Goal: Information Seeking & Learning: Learn about a topic

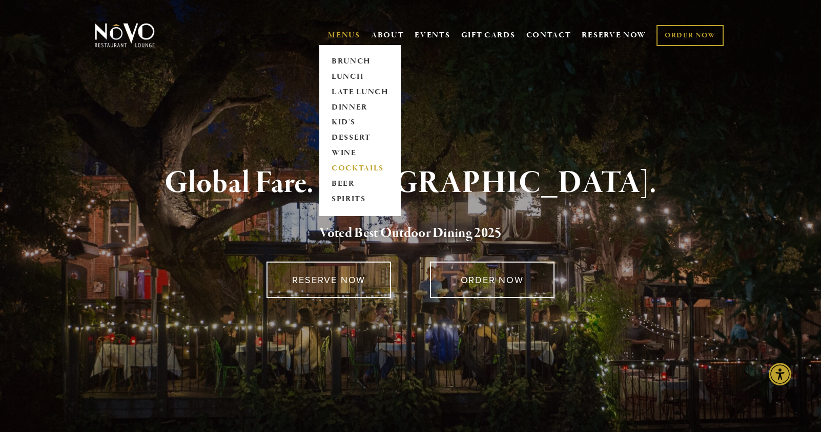
click at [363, 169] on link "COCKTAILS" at bounding box center [360, 168] width 64 height 15
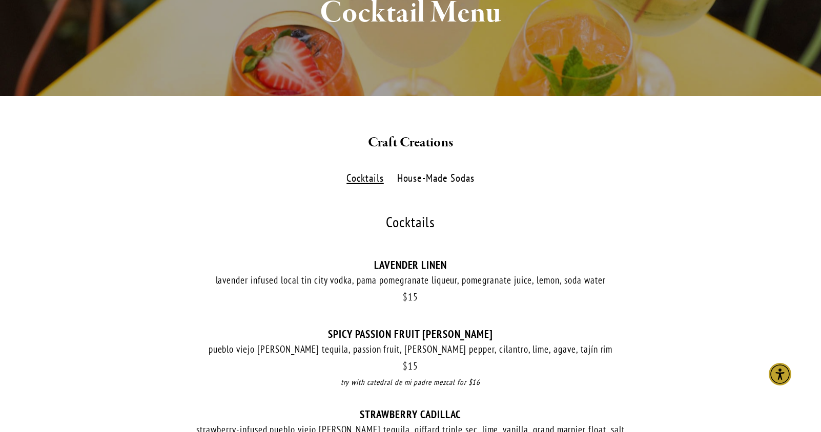
scroll to position [180, 0]
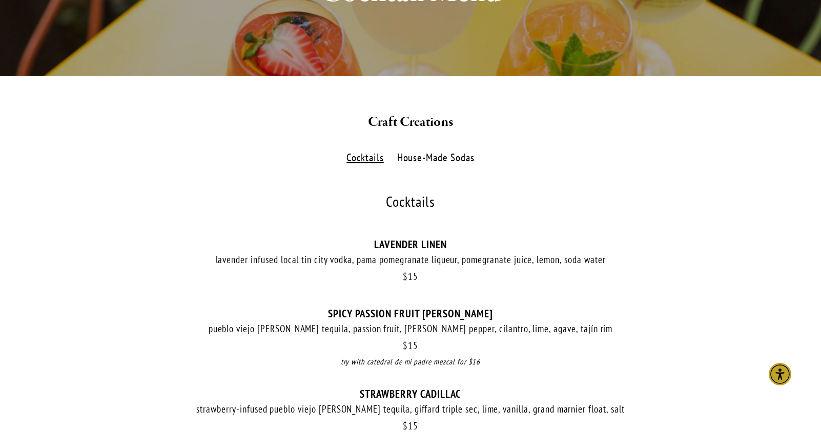
click at [448, 155] on label "House-Made Sodas" at bounding box center [435, 158] width 88 height 15
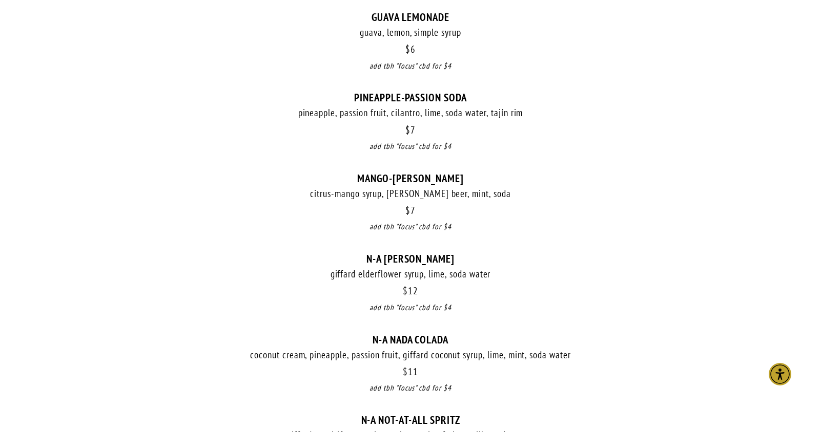
scroll to position [483, 0]
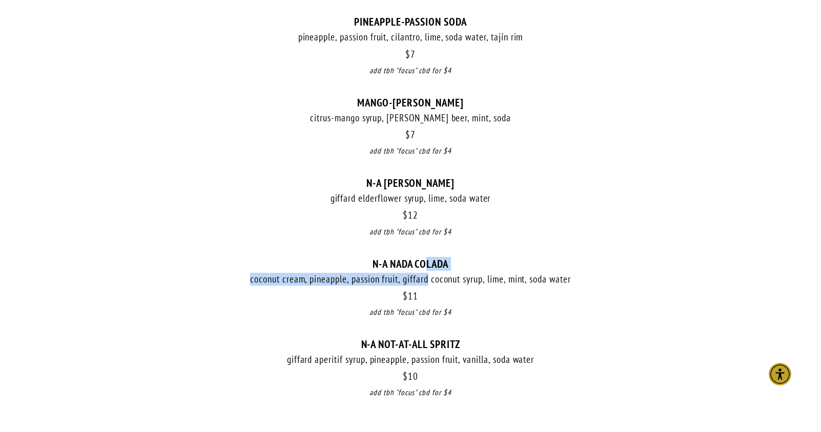
drag, startPoint x: 426, startPoint y: 260, endPoint x: 426, endPoint y: 284, distance: 23.6
click at [426, 284] on div "$ 11 N-A NADA COLADA coconut cream, pineapple, passion fruit, giffard coconut s…" at bounding box center [410, 298] width 635 height 80
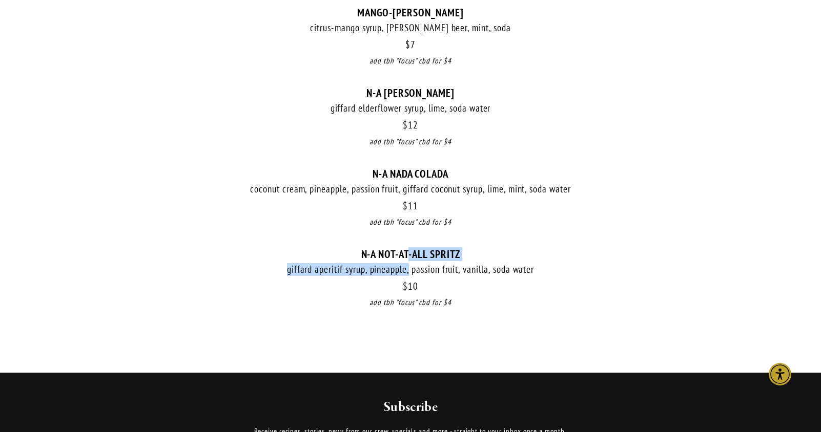
drag, startPoint x: 409, startPoint y: 242, endPoint x: 409, endPoint y: 267, distance: 25.1
click at [409, 261] on div "$ 10 N-A NOT-AT-ALL SPRITZ giffard aperitif syrup, pineapple, passion fruit, va…" at bounding box center [410, 288] width 635 height 80
click at [409, 267] on div "giffard aperitif syrup, pineapple, passion fruit, vanilla, soda water" at bounding box center [410, 269] width 635 height 13
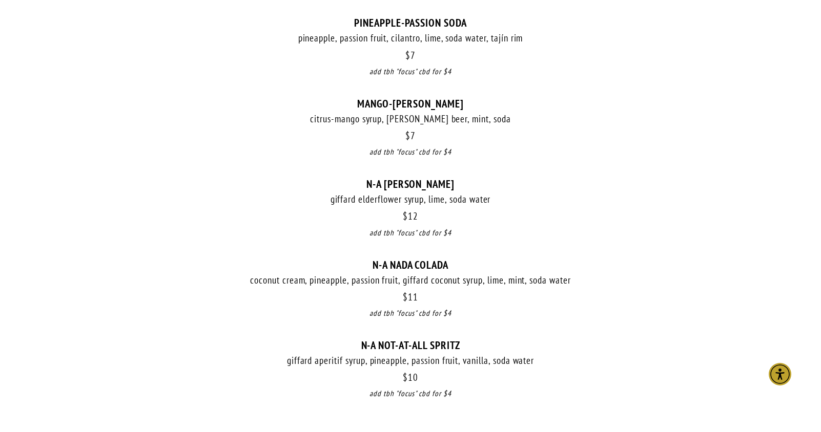
scroll to position [415, 0]
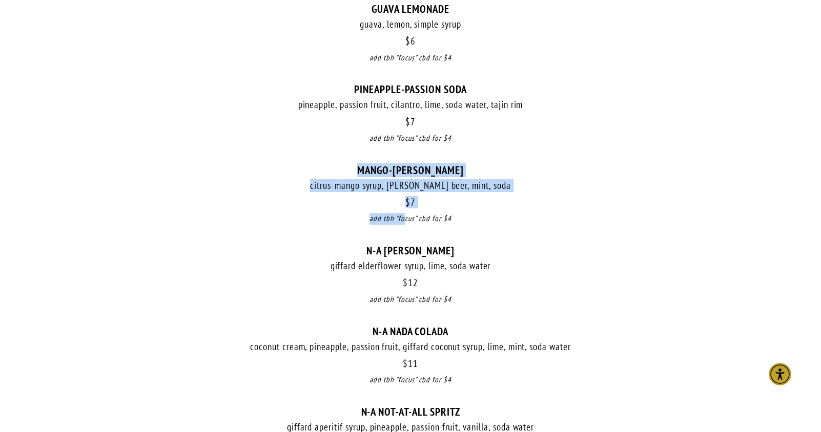
drag, startPoint x: 404, startPoint y: 152, endPoint x: 404, endPoint y: 214, distance: 62.0
click at [404, 214] on div "$ 6 GUAVA LEMONADE guava, lemon, simple syrup $ 6 add tbh "focus" cbd for $4 $ …" at bounding box center [410, 245] width 635 height 484
click at [404, 214] on div "add tbh "focus" cbd for $4" at bounding box center [410, 219] width 635 height 12
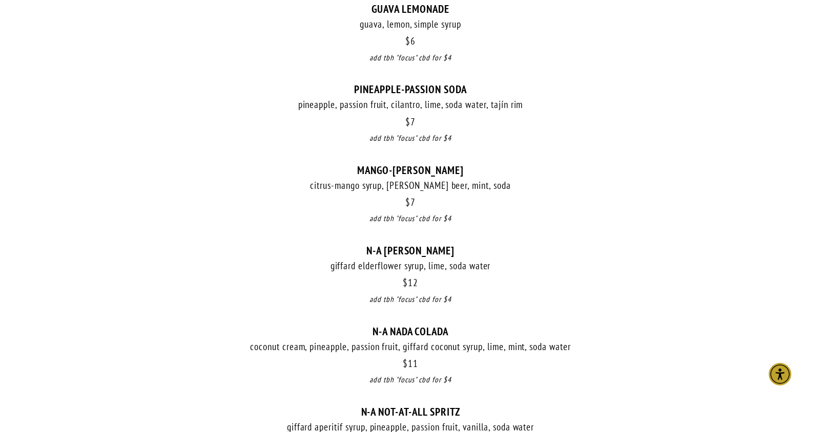
drag, startPoint x: 398, startPoint y: 241, endPoint x: 398, endPoint y: 255, distance: 14.3
click at [398, 250] on div "N-A [PERSON_NAME]" at bounding box center [410, 250] width 635 height 13
click at [398, 255] on div "$ 12 N-A [PERSON_NAME] giffard elderflower syrup, lime, soda water $ 12 add tbh…" at bounding box center [410, 284] width 635 height 80
drag, startPoint x: 401, startPoint y: 241, endPoint x: 401, endPoint y: 265, distance: 24.1
click at [401, 260] on div "$ 12 N-A [PERSON_NAME] giffard elderflower syrup, lime, soda water $ 12 add tbh…" at bounding box center [410, 284] width 635 height 80
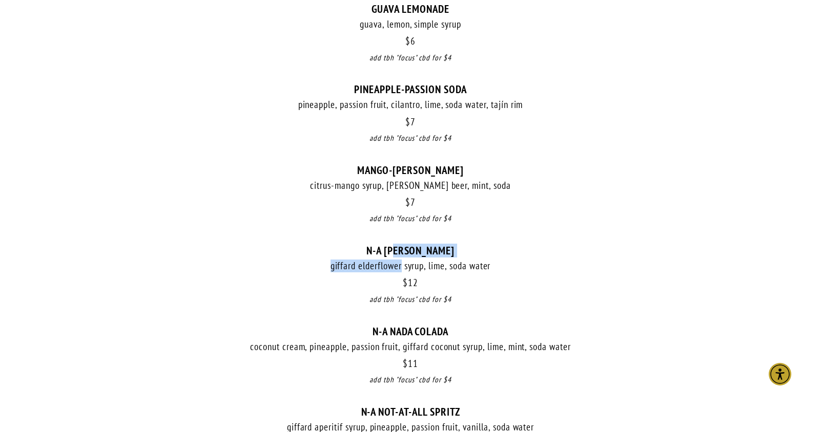
click at [401, 265] on div "giffard elderflower syrup, lime, soda water" at bounding box center [410, 266] width 635 height 13
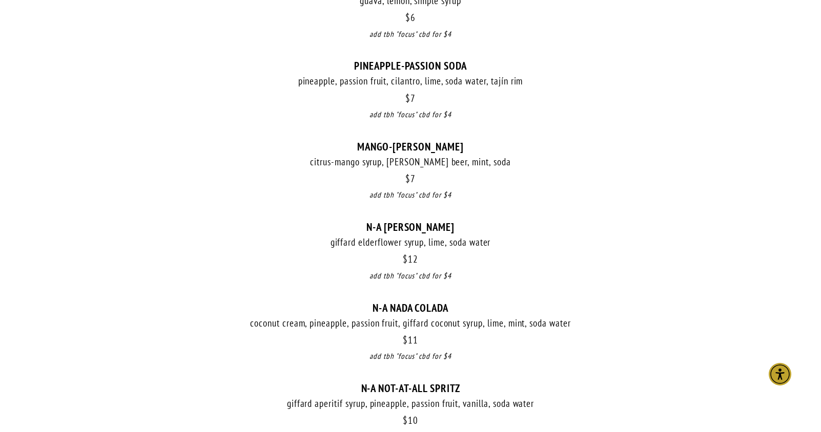
scroll to position [525, 0]
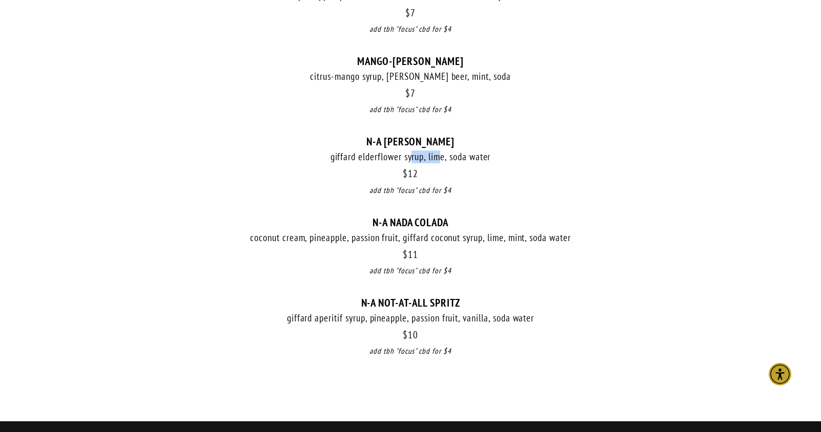
drag, startPoint x: 413, startPoint y: 157, endPoint x: 444, endPoint y: 155, distance: 31.3
click at [444, 155] on div "giffard elderflower syrup, lime, soda water" at bounding box center [410, 157] width 635 height 13
